Goal: Register for event/course

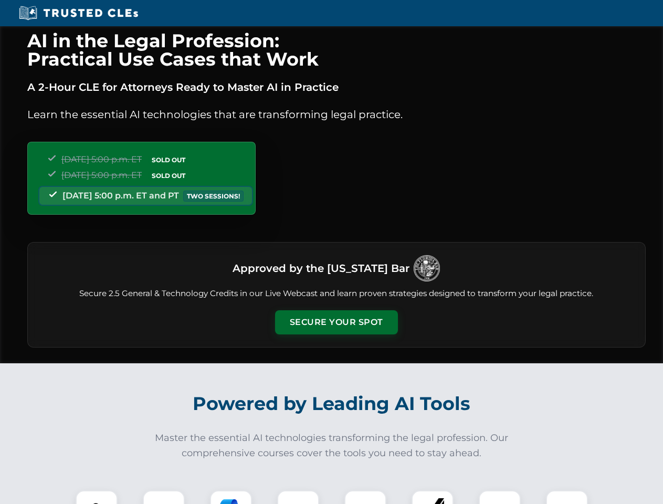
click at [336, 322] on button "Secure Your Spot" at bounding box center [336, 322] width 123 height 24
click at [97, 497] on img at bounding box center [96, 511] width 30 height 30
click at [164, 497] on div at bounding box center [164, 511] width 42 height 42
